Goal: Task Accomplishment & Management: Manage account settings

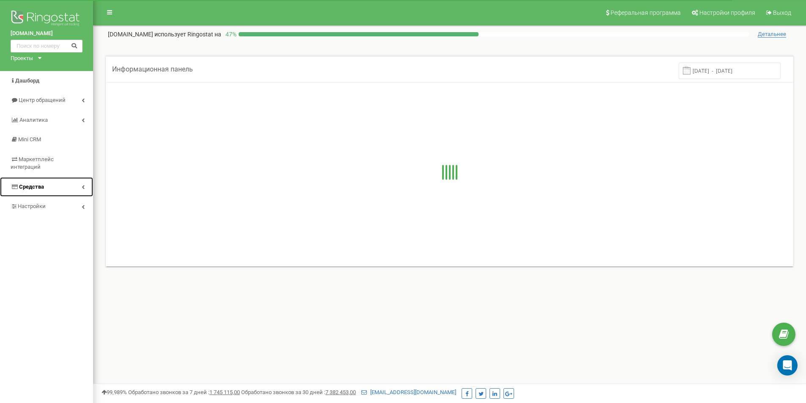
click at [75, 179] on link "Средства" at bounding box center [46, 187] width 93 height 20
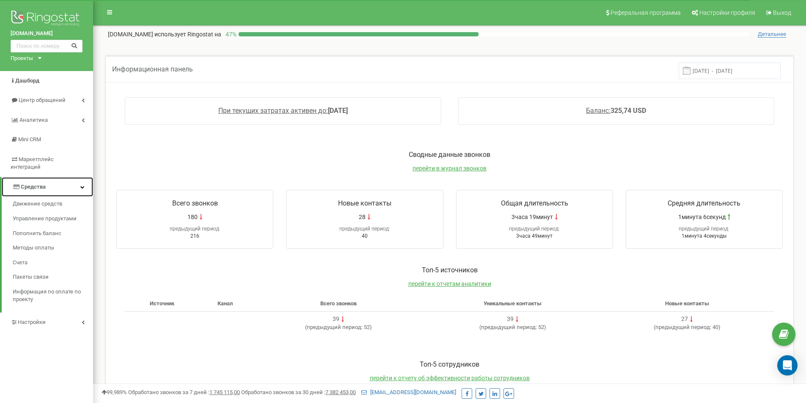
click at [75, 178] on link "Средства" at bounding box center [47, 187] width 91 height 20
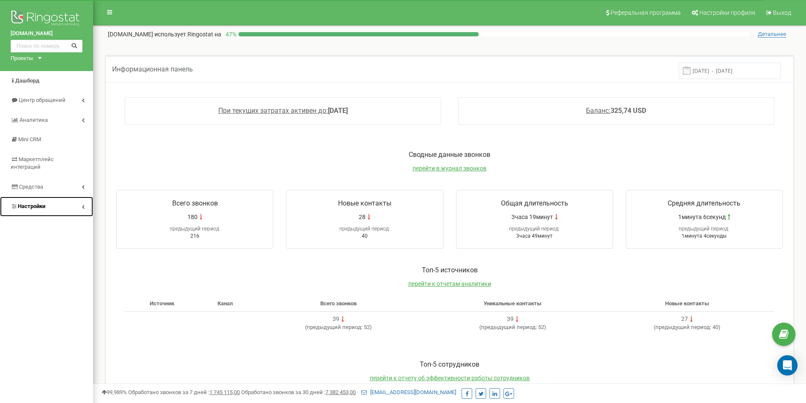
click at [68, 197] on link "Настройки" at bounding box center [46, 207] width 93 height 20
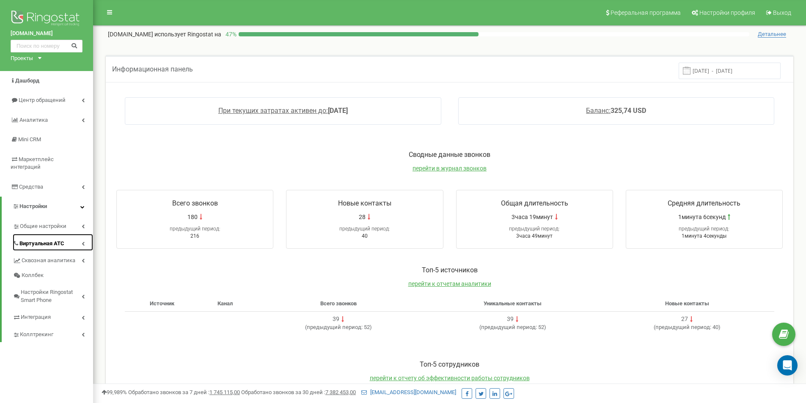
click at [77, 234] on link "Виртуальная АТС" at bounding box center [53, 242] width 80 height 17
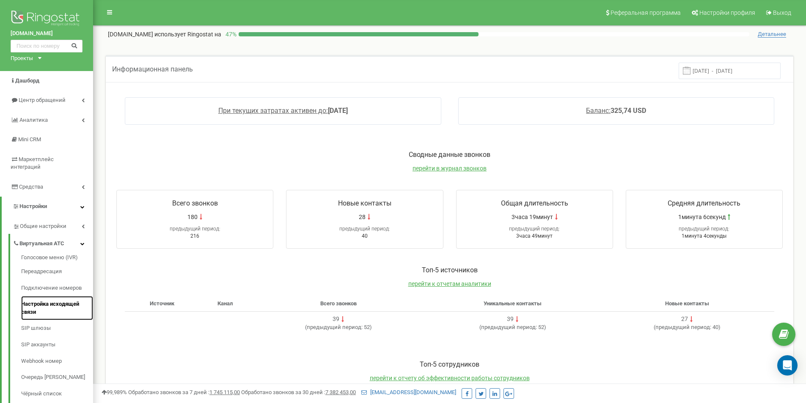
click at [43, 298] on link "Настройка исходящей связи" at bounding box center [57, 308] width 72 height 24
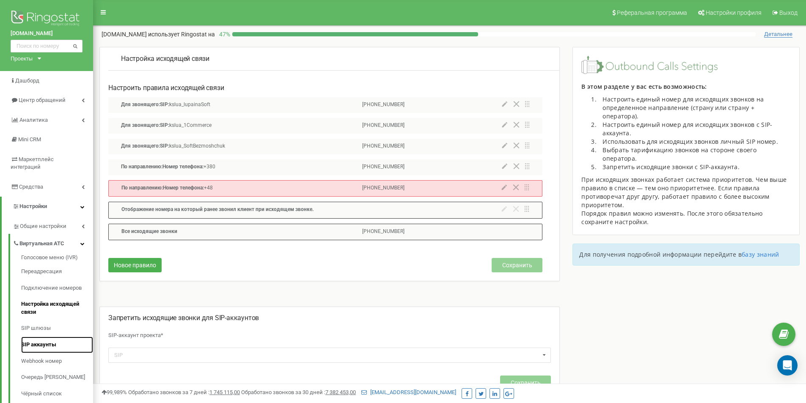
click at [52, 343] on link "SIP аккаунты" at bounding box center [57, 345] width 72 height 16
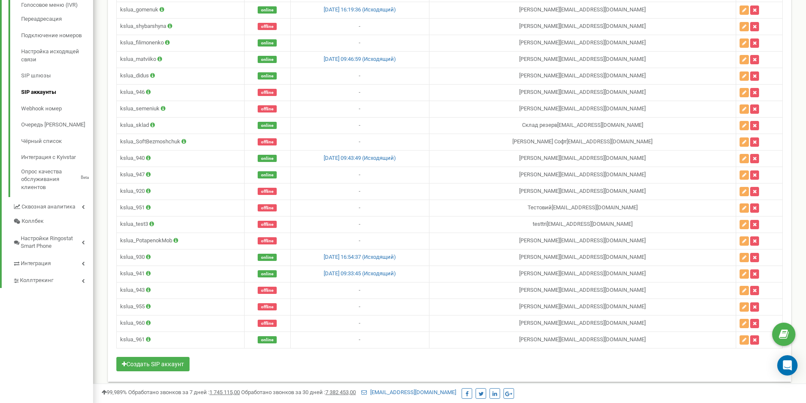
scroll to position [259, 0]
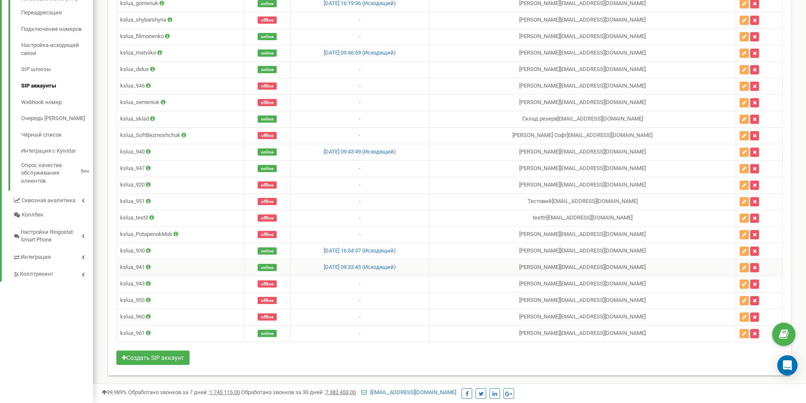
drag, startPoint x: 544, startPoint y: 270, endPoint x: 670, endPoint y: 272, distance: 126.1
click at [670, 272] on td "Смикалов Олександр o.smykalov.ksl16@gmail.com" at bounding box center [582, 267] width 307 height 16
click at [545, 264] on td "Смикалов Олександр o.smykalov.ksl16@gmail.com" at bounding box center [582, 267] width 307 height 16
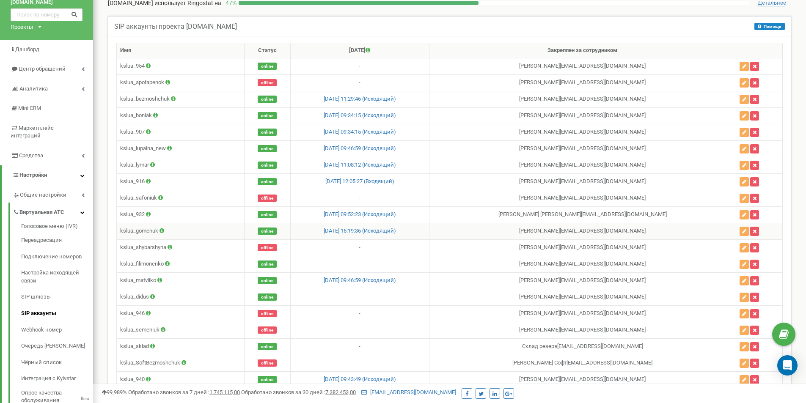
scroll to position [85, 0]
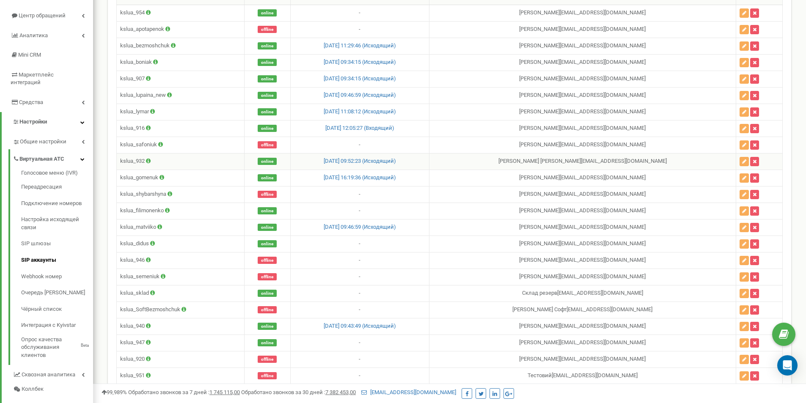
drag, startPoint x: 530, startPoint y: 156, endPoint x: 689, endPoint y: 154, distance: 159.5
click at [689, 154] on td "Жижикина Наталія o.vlasenko@ksl.ua" at bounding box center [582, 161] width 307 height 16
click at [703, 161] on td "Жижикина Наталія o.vlasenko@ksl.ua" at bounding box center [582, 161] width 307 height 16
click at [746, 163] on icon "button" at bounding box center [744, 161] width 4 height 5
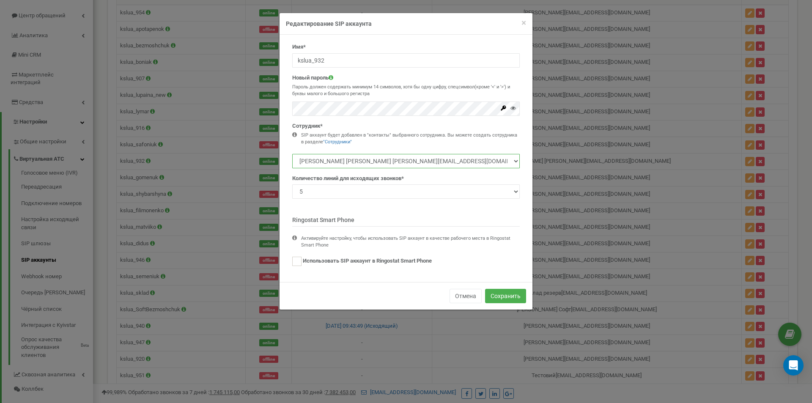
click at [426, 164] on select "testtri a.potaponok.ksl13@gmail.com Виталий Безмощук v.bezmoshchuk@ksl.ua Безмо…" at bounding box center [406, 161] width 228 height 14
click at [457, 296] on button "Отмена" at bounding box center [466, 296] width 32 height 14
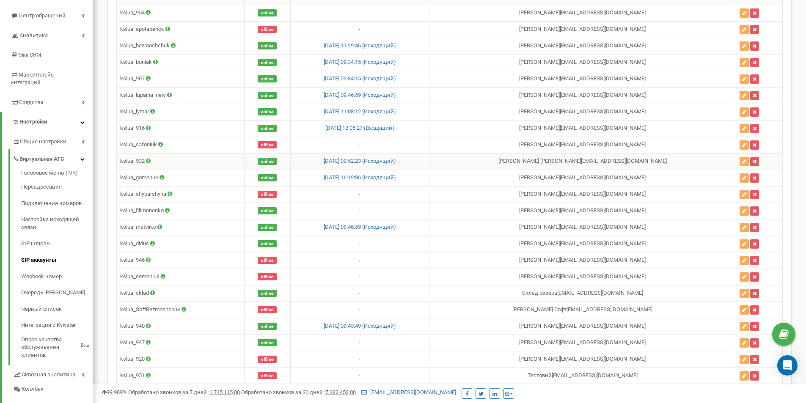
click at [150, 161] on icon at bounding box center [148, 160] width 5 height 5
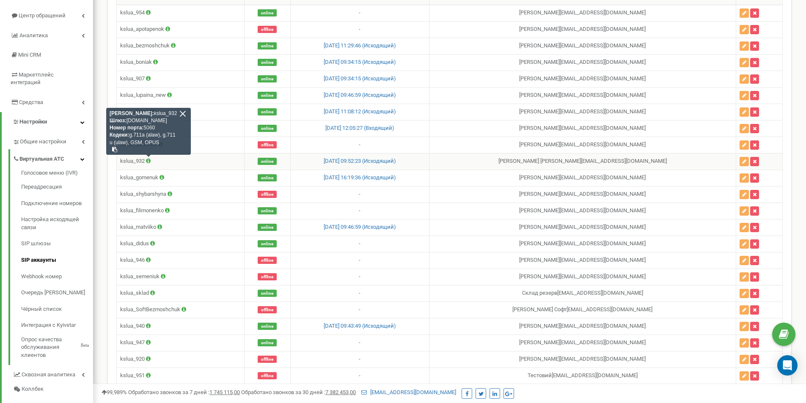
click at [141, 161] on td "kslua_932 Логин: kslua_932 Шлюз: sip.ringostat.com Номер порта: 5060 Кодеки: g.…" at bounding box center [181, 161] width 128 height 16
click at [155, 160] on td "kslua_932 Логин: kslua_932 Шлюз: sip.ringostat.com Номер порта: 5060 Кодеки: g.…" at bounding box center [181, 161] width 128 height 16
click at [197, 165] on td "kslua_932 Логин: kslua_932 Шлюз: sip.ringostat.com Номер порта: 5060 Кодеки: g.…" at bounding box center [181, 161] width 128 height 16
click at [184, 114] on div at bounding box center [183, 114] width 8 height 8
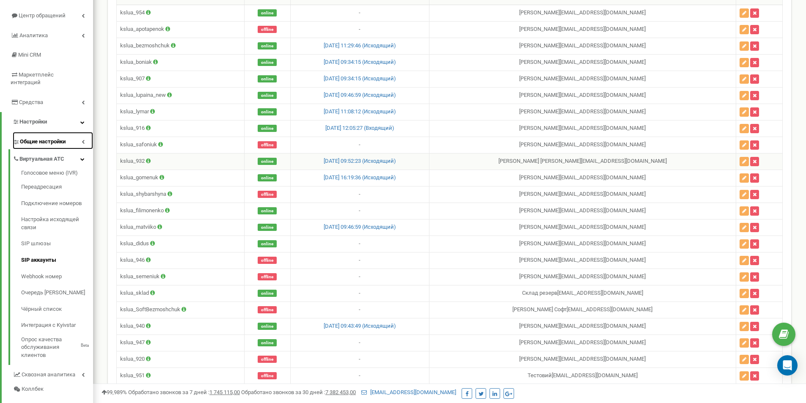
click at [82, 140] on link "Общие настройки" at bounding box center [53, 140] width 80 height 17
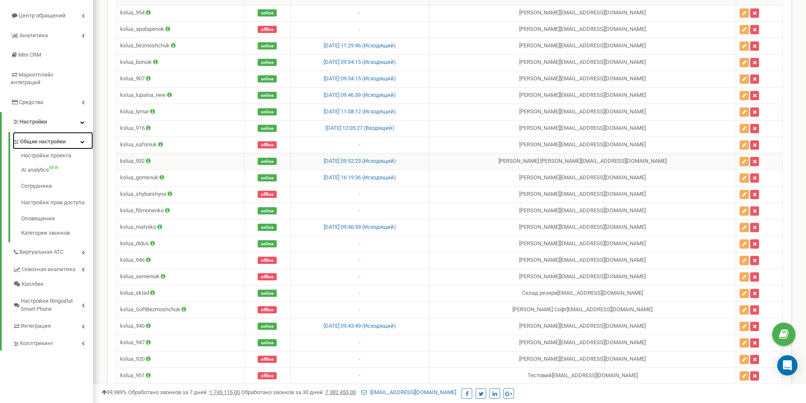
click at [82, 140] on icon at bounding box center [82, 142] width 4 height 4
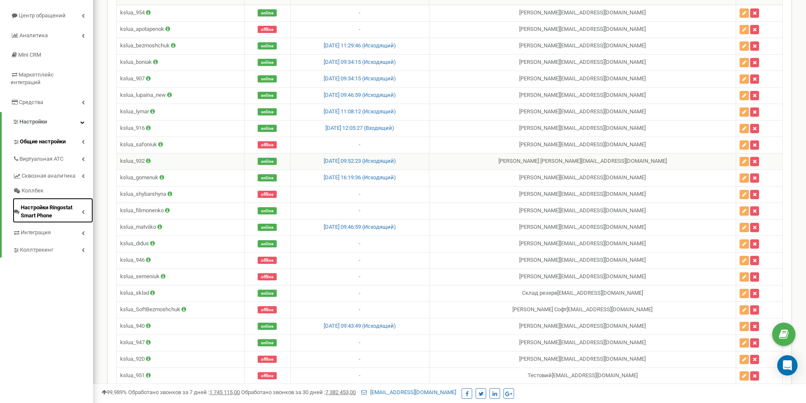
click at [79, 204] on span "Настройки Ringostat Smart Phone" at bounding box center [51, 212] width 61 height 16
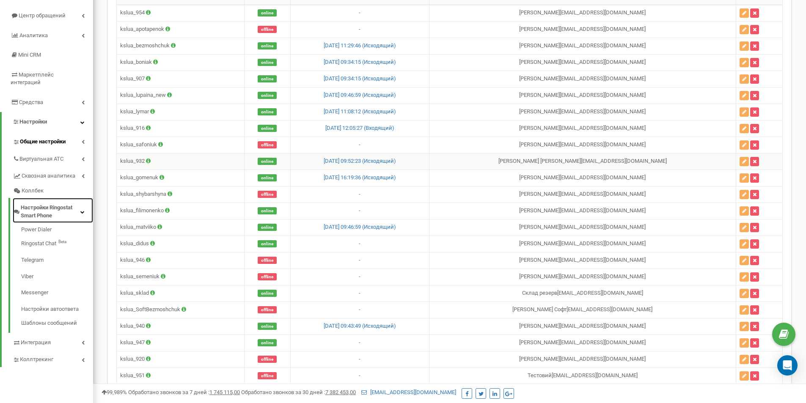
click at [78, 204] on span "Настройки Ringostat Smart Phone" at bounding box center [51, 212] width 60 height 16
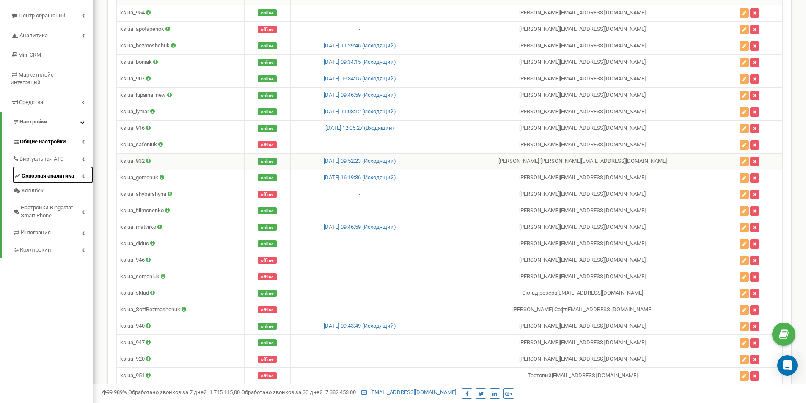
click at [78, 166] on link "Сквозная аналитика" at bounding box center [53, 174] width 80 height 17
click at [77, 149] on link "Виртуальная АТС" at bounding box center [53, 157] width 80 height 17
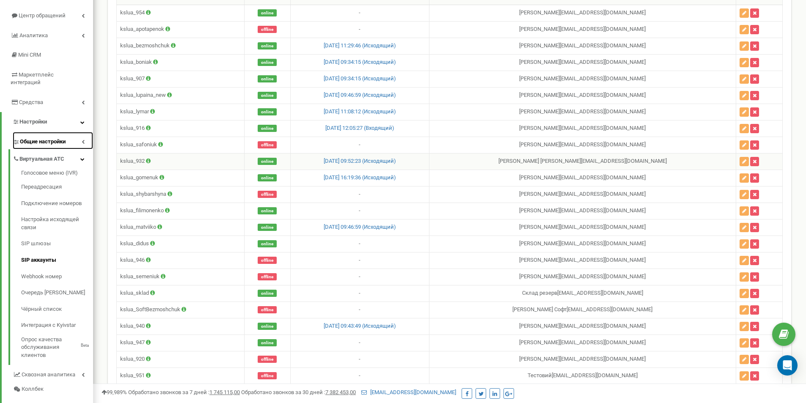
click at [50, 138] on span "Общие настройки" at bounding box center [43, 142] width 46 height 8
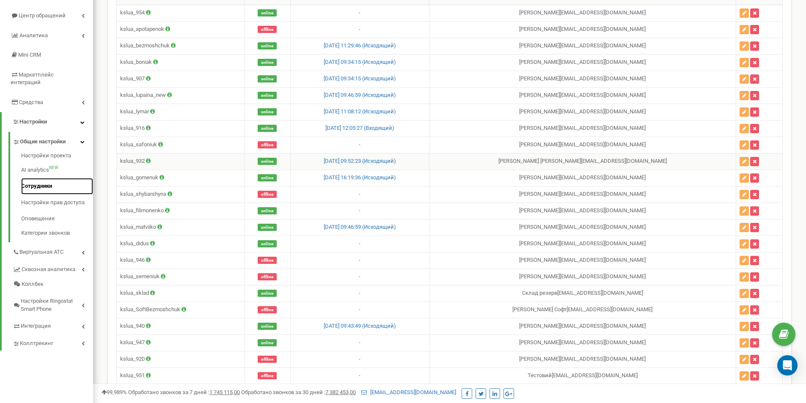
click at [43, 181] on link "Сотрудники" at bounding box center [57, 186] width 72 height 16
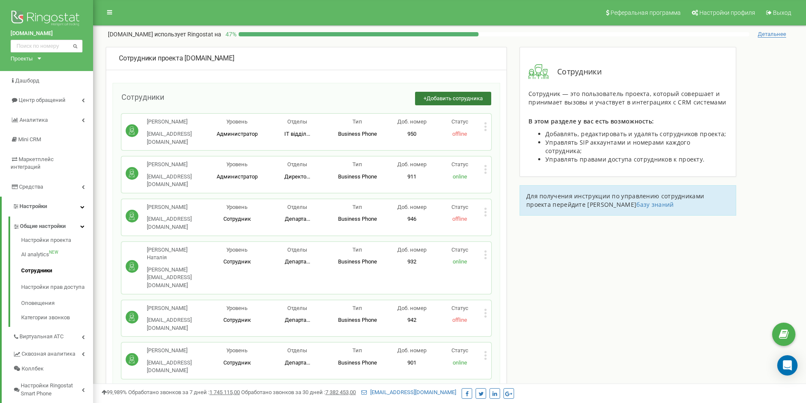
click at [434, 96] on span "Добавить сотрудника" at bounding box center [454, 98] width 56 height 6
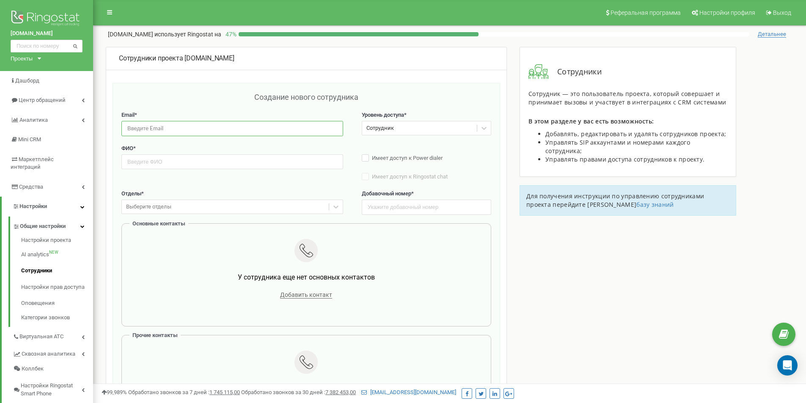
click at [177, 127] on input "email" at bounding box center [232, 128] width 222 height 15
paste input "o.latysheva.ksl16@gmail.com"
type input "o.latysheva.ksl16@gmail.com"
click at [139, 171] on div "ФИО * Имеет доступ к Power dialer Имеет доступ к Ringostat chat Станет доступно…" at bounding box center [306, 167] width 370 height 45
click at [139, 161] on input "text" at bounding box center [232, 161] width 222 height 15
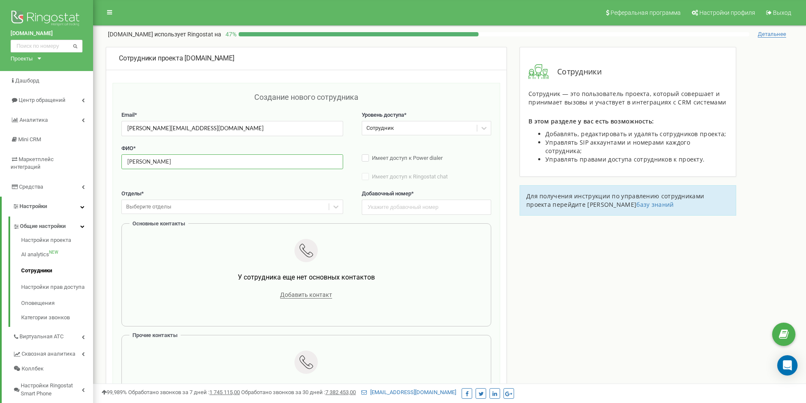
type input "Олена Латишева"
click at [326, 206] on div "Выберите отделы" at bounding box center [225, 206] width 207 height 13
click at [184, 200] on div "Выберите отделы" at bounding box center [225, 206] width 207 height 13
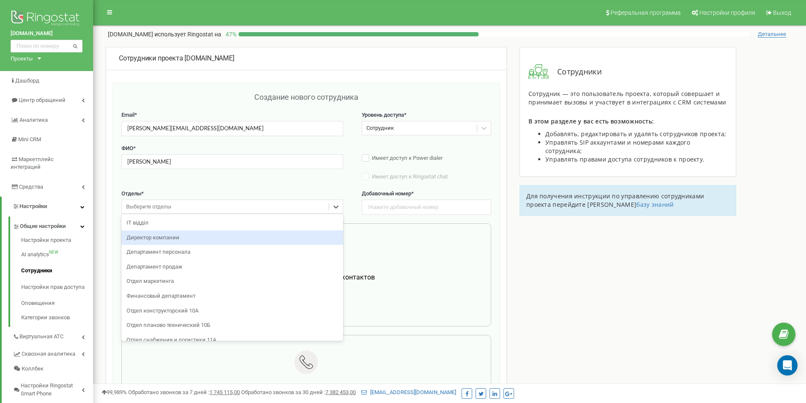
click at [313, 185] on div "ФИО * Олена Латишева Имеет доступ к Power dialer Имеет доступ к Ringostat chat …" at bounding box center [306, 167] width 370 height 45
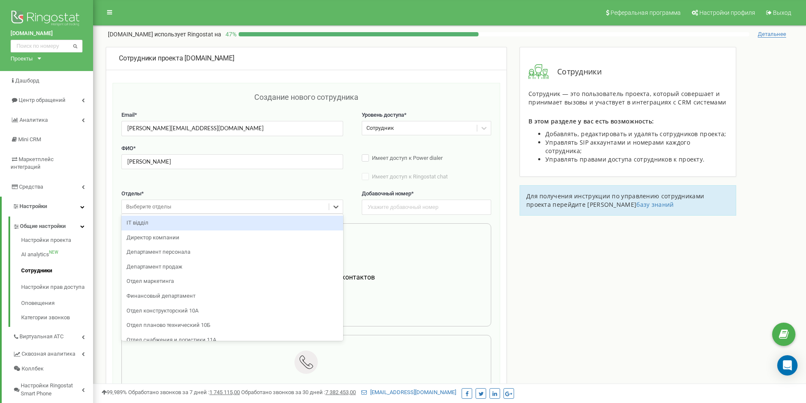
click at [167, 200] on div "Выберите отделы" at bounding box center [225, 206] width 207 height 13
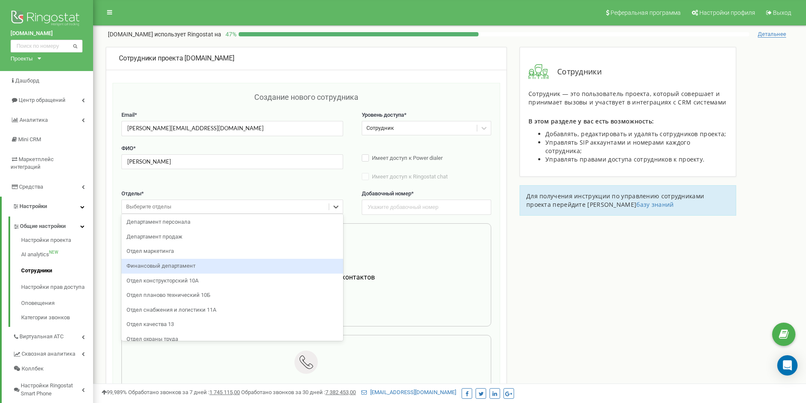
scroll to position [52, 0]
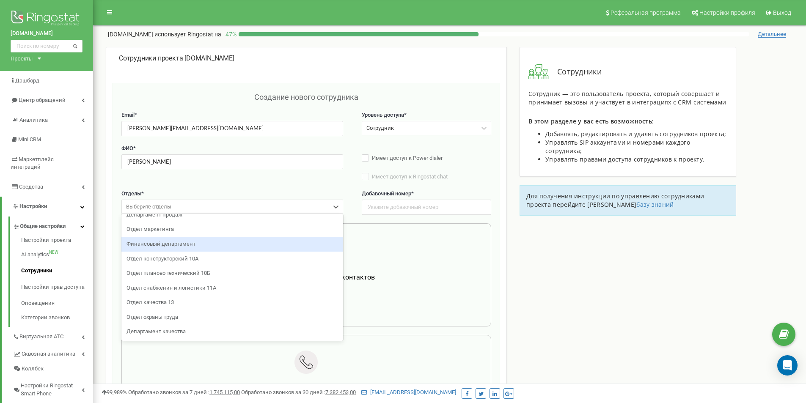
click at [154, 241] on div "Финансовый департамент" at bounding box center [232, 244] width 222 height 15
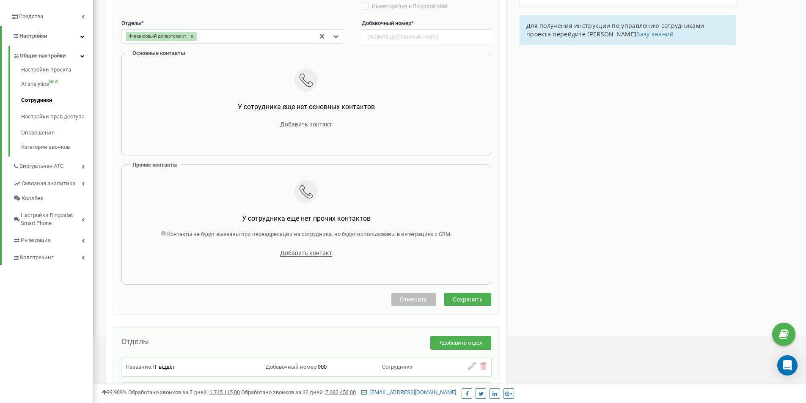
scroll to position [296, 0]
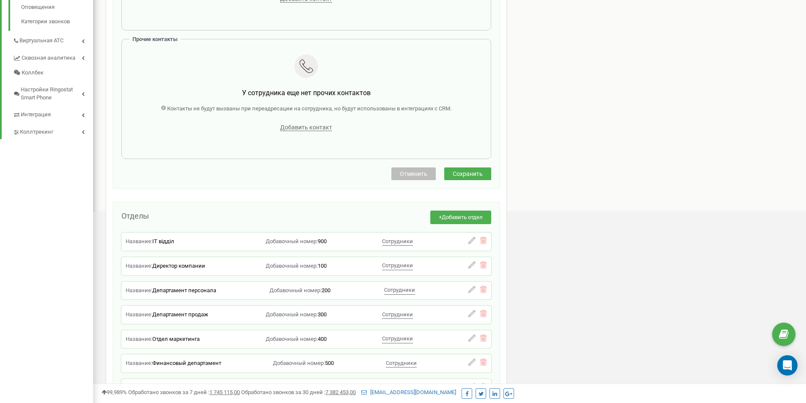
click at [467, 169] on button "Сохранить" at bounding box center [467, 173] width 47 height 13
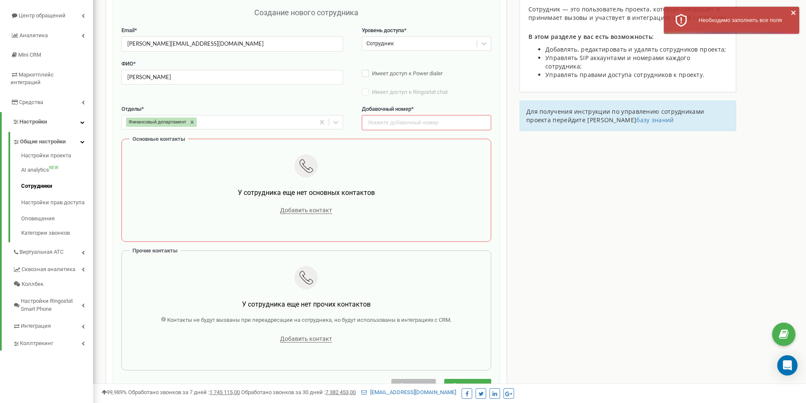
scroll to position [42, 0]
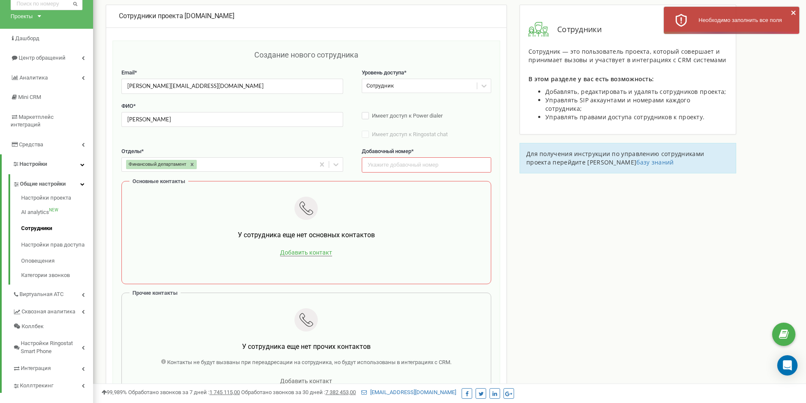
click at [303, 252] on span "Добавить контакт" at bounding box center [306, 252] width 52 height 7
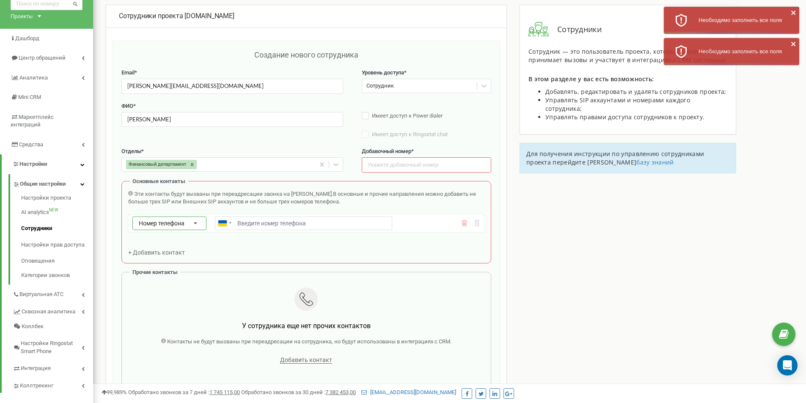
click at [185, 218] on div "Номер телефона Номер телефона SIP Внешний SIP" at bounding box center [169, 224] width 74 height 14
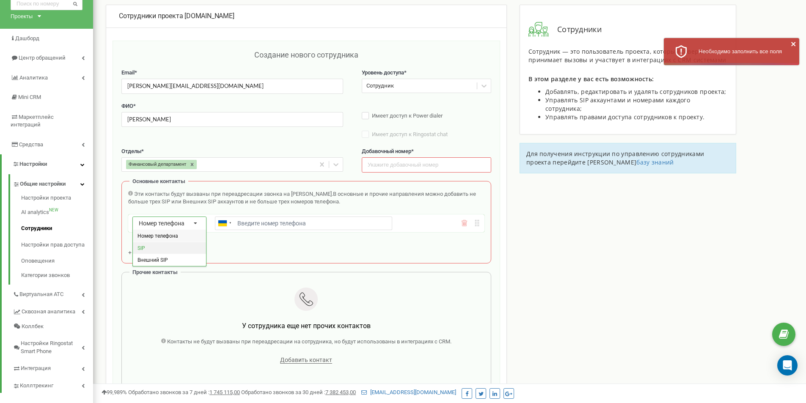
click at [175, 248] on div "SIP" at bounding box center [169, 247] width 73 height 12
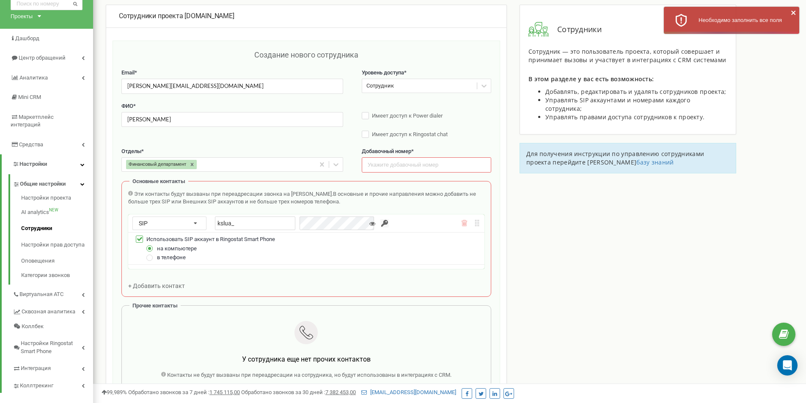
click at [191, 239] on span "Использовать SIP аккаунт в Ringostat Smart Phone" at bounding box center [210, 239] width 129 height 6
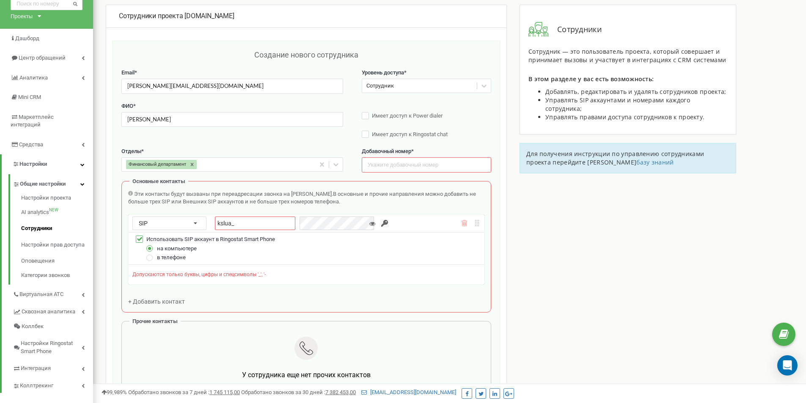
click at [139, 236] on label at bounding box center [139, 236] width 7 height 0
click at [0, 0] on input "Использовать SIP аккаунт в Ringostat Smart Phone" at bounding box center [0, 0] width 0 height 0
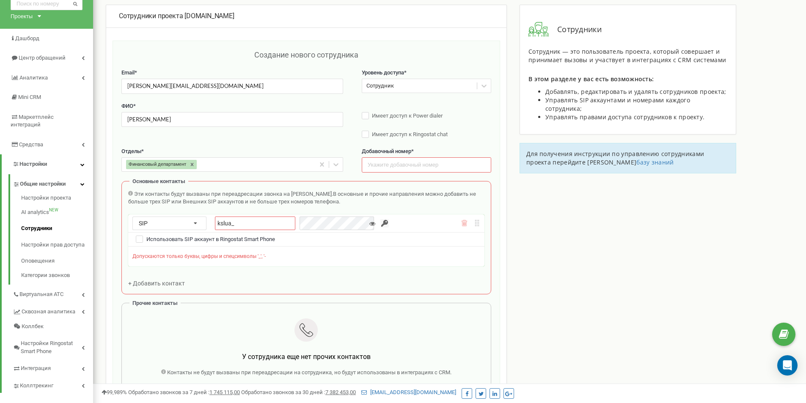
click at [251, 229] on input "kslua_" at bounding box center [255, 224] width 80 height 14
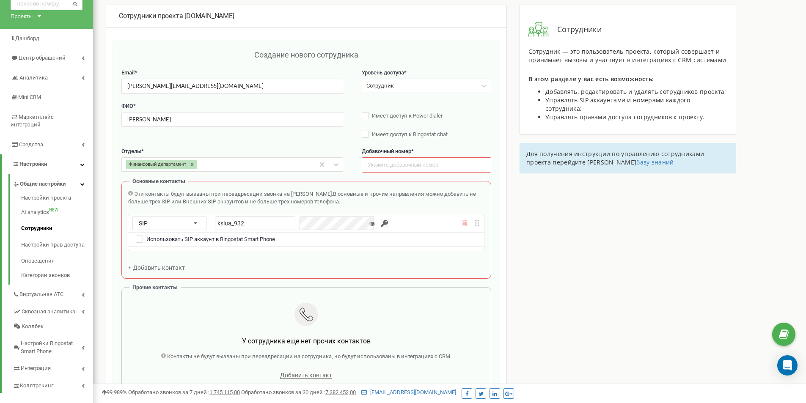
type input "kslua_932"
click at [463, 223] on icon at bounding box center [464, 223] width 6 height 6
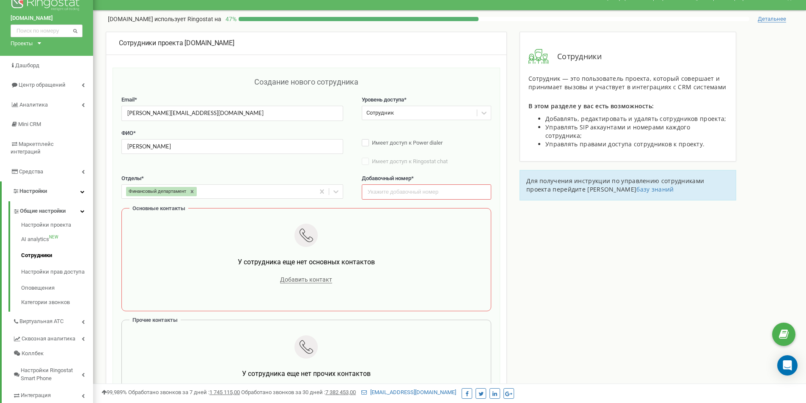
scroll to position [0, 0]
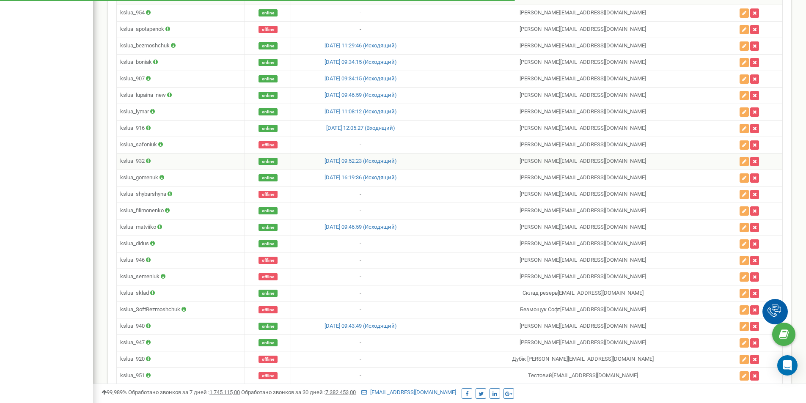
scroll to position [85, 0]
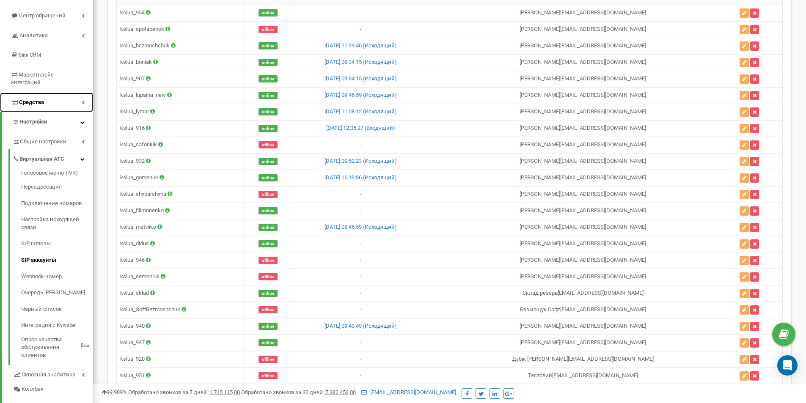
click at [52, 93] on link "Средства" at bounding box center [46, 103] width 93 height 20
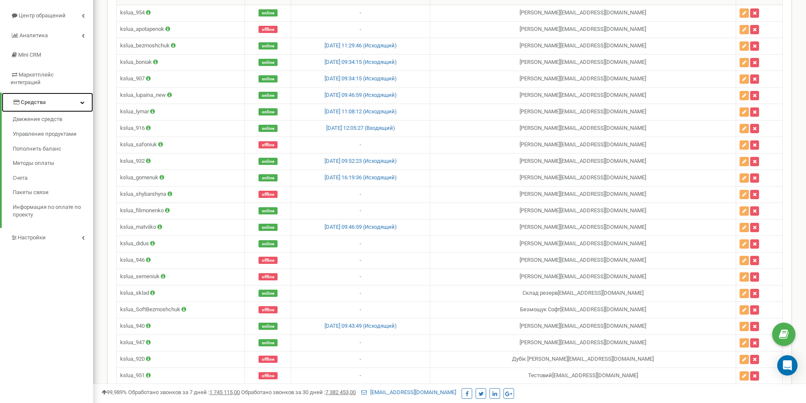
click at [52, 93] on link "Средства" at bounding box center [47, 103] width 91 height 20
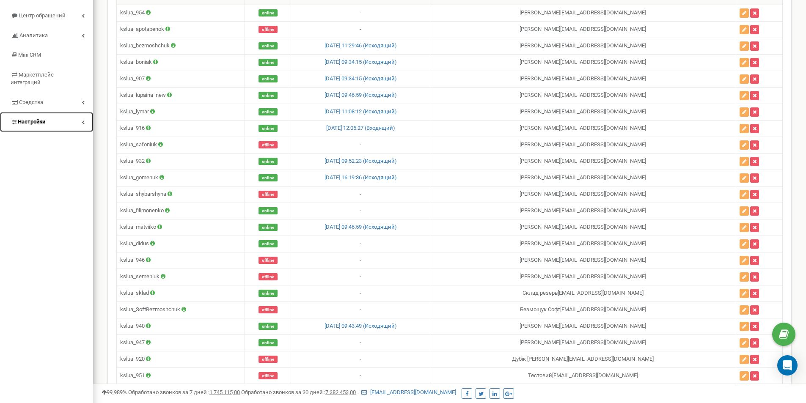
click at [48, 112] on link "Настройки" at bounding box center [46, 122] width 93 height 20
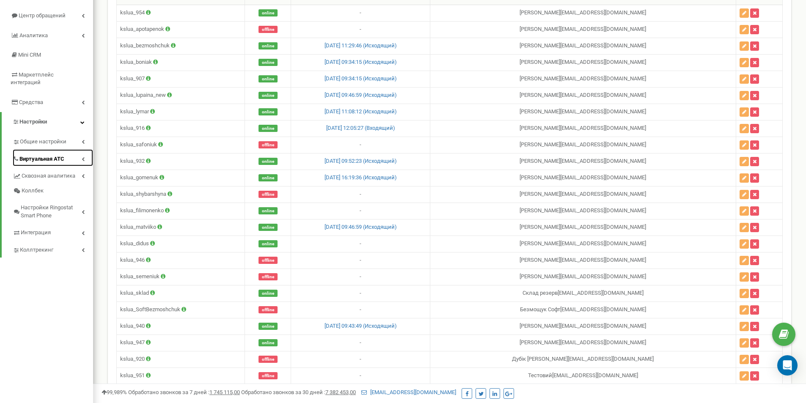
click at [60, 155] on span "Виртуальная АТС" at bounding box center [41, 159] width 45 height 8
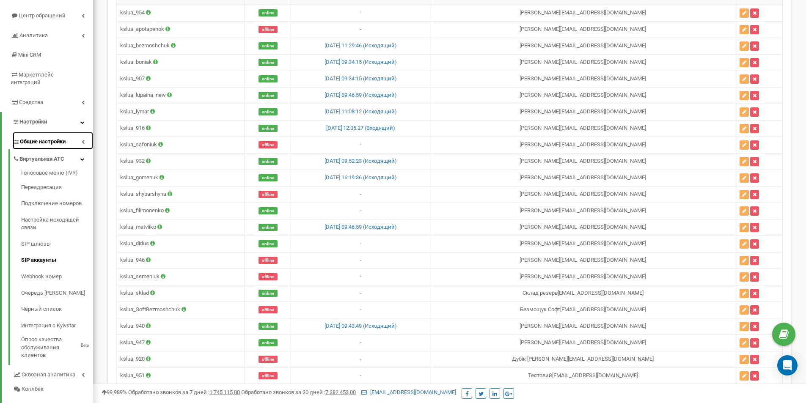
click at [62, 139] on link "Общие настройки" at bounding box center [53, 140] width 80 height 17
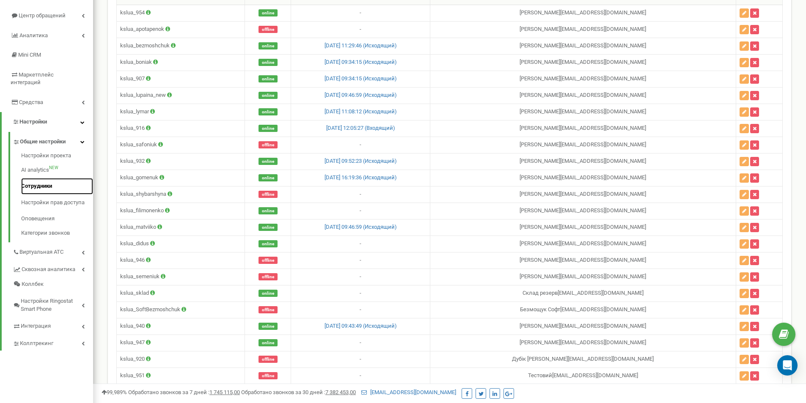
click at [26, 181] on link "Сотрудники" at bounding box center [57, 186] width 72 height 16
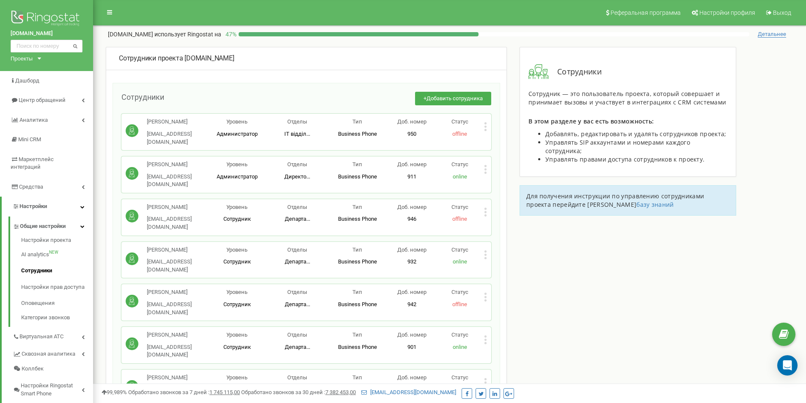
click at [484, 250] on div "Редактировать Удалить сотрудника Копировать SIP Копировать Email Копировать ID …" at bounding box center [485, 255] width 3 height 11
click at [502, 266] on span "Редактировать" at bounding box center [516, 268] width 43 height 5
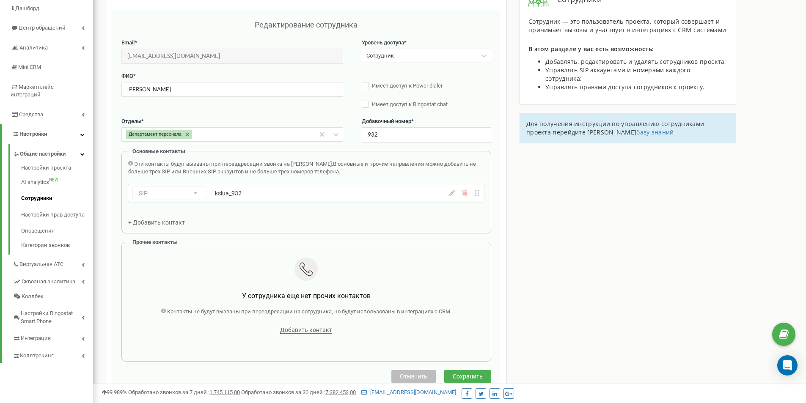
scroll to position [85, 0]
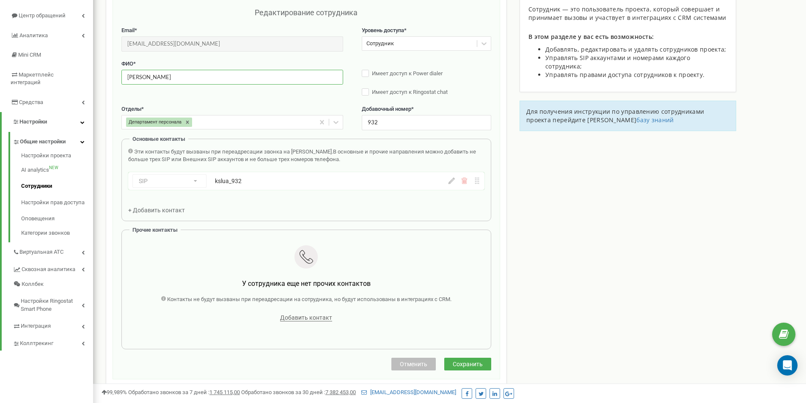
click at [177, 80] on input "[PERSON_NAME]" at bounding box center [232, 77] width 222 height 15
drag, startPoint x: 183, startPoint y: 79, endPoint x: 107, endPoint y: 79, distance: 75.3
click at [107, 79] on div "Сотрудники проекта [DOMAIN_NAME] Редактирование сотрудника Email * [EMAIL_ADDRE…" at bounding box center [306, 349] width 401 height 775
type input "[PERSON_NAME]"
click at [461, 365] on span "Сохранить" at bounding box center [468, 364] width 30 height 7
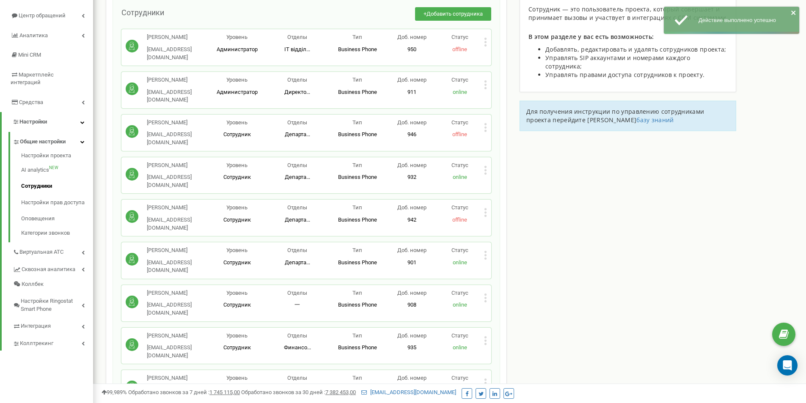
click at [484, 166] on icon at bounding box center [485, 170] width 3 height 9
click at [488, 177] on div "Редактировать" at bounding box center [522, 183] width 76 height 13
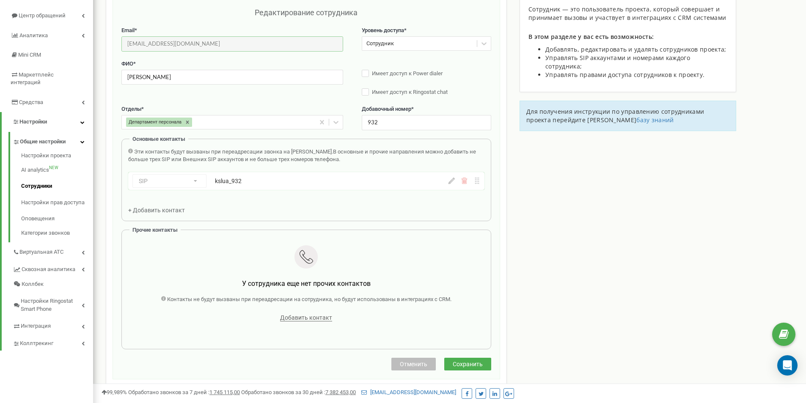
click at [159, 36] on input "[EMAIL_ADDRESS][DOMAIN_NAME]" at bounding box center [232, 43] width 222 height 15
click at [163, 35] on div "Email * o.vlasenko@ksl.ua Email недоступен для редактирования. Вы можете создат…" at bounding box center [232, 39] width 222 height 25
click at [163, 38] on input "[EMAIL_ADDRESS][DOMAIN_NAME]" at bounding box center [232, 43] width 222 height 15
